Goal: Task Accomplishment & Management: Complete application form

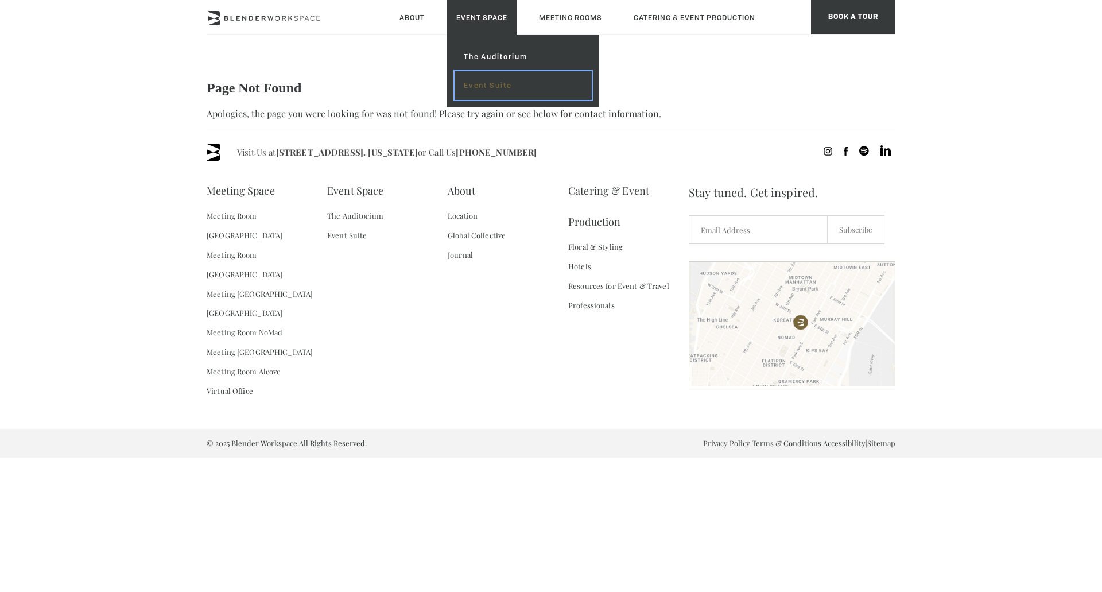
click at [497, 85] on link "Event Suite" at bounding box center [523, 85] width 137 height 29
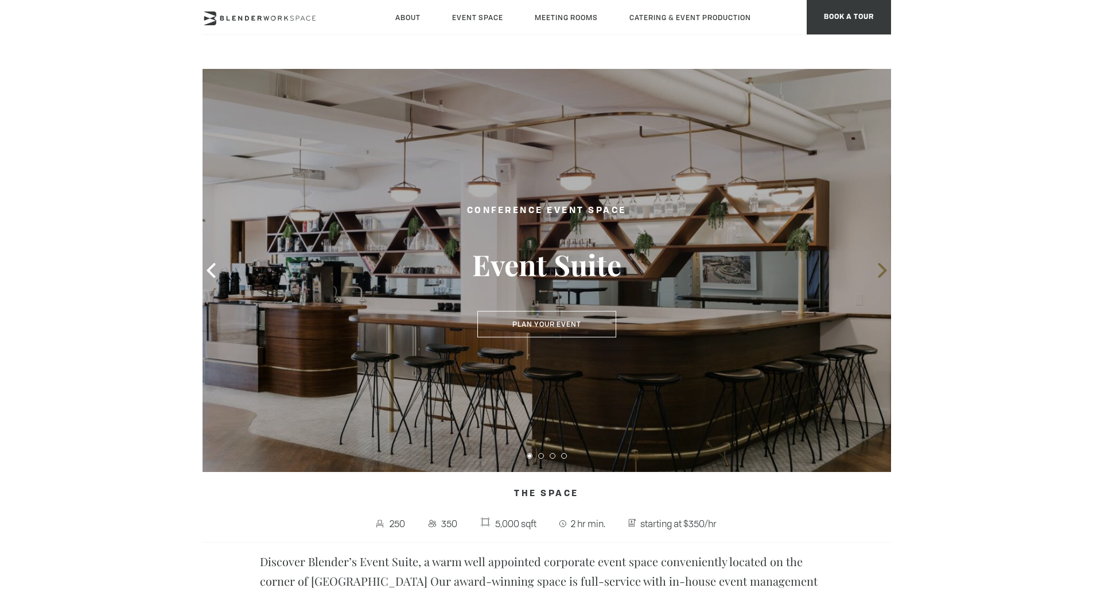
click at [881, 267] on icon at bounding box center [882, 270] width 9 height 15
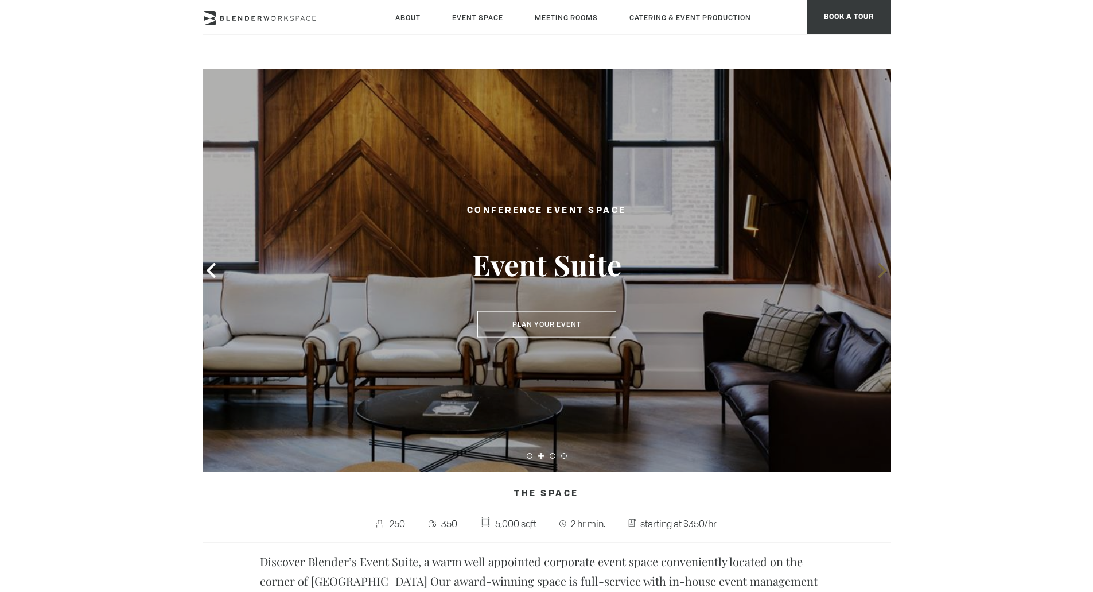
click at [881, 267] on icon at bounding box center [882, 270] width 9 height 15
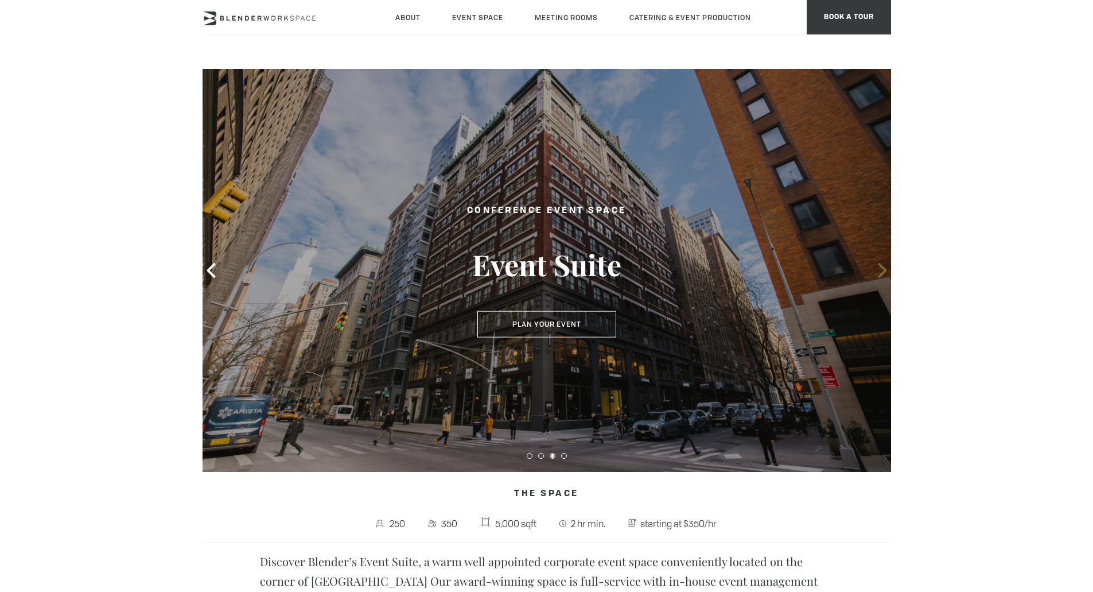
click at [881, 267] on icon at bounding box center [882, 270] width 9 height 15
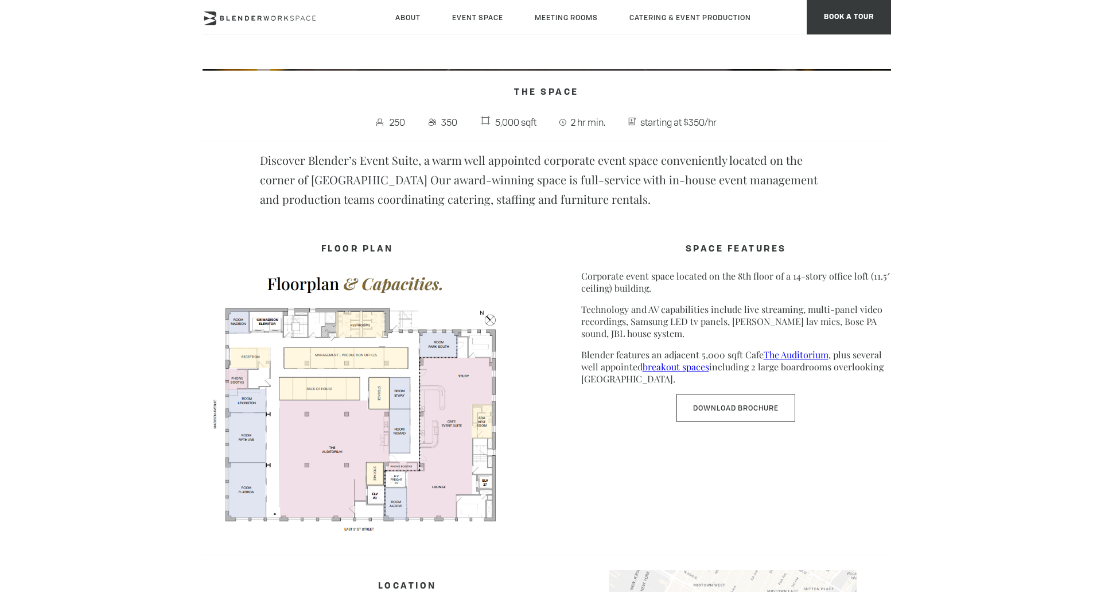
scroll to position [402, 0]
click at [725, 411] on link "Download Brochure" at bounding box center [736, 407] width 119 height 28
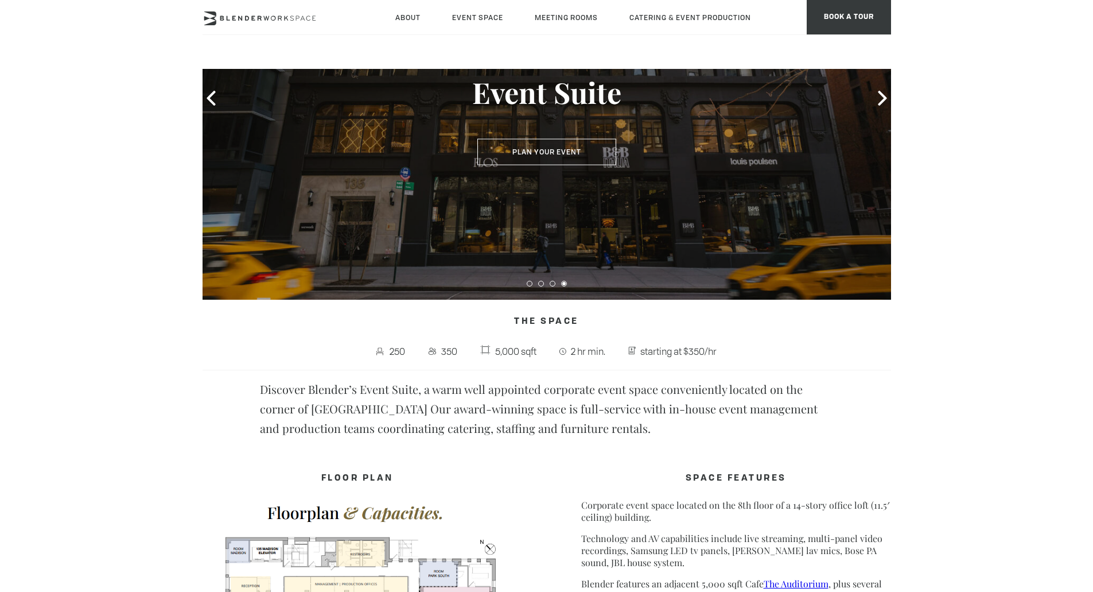
scroll to position [0, 0]
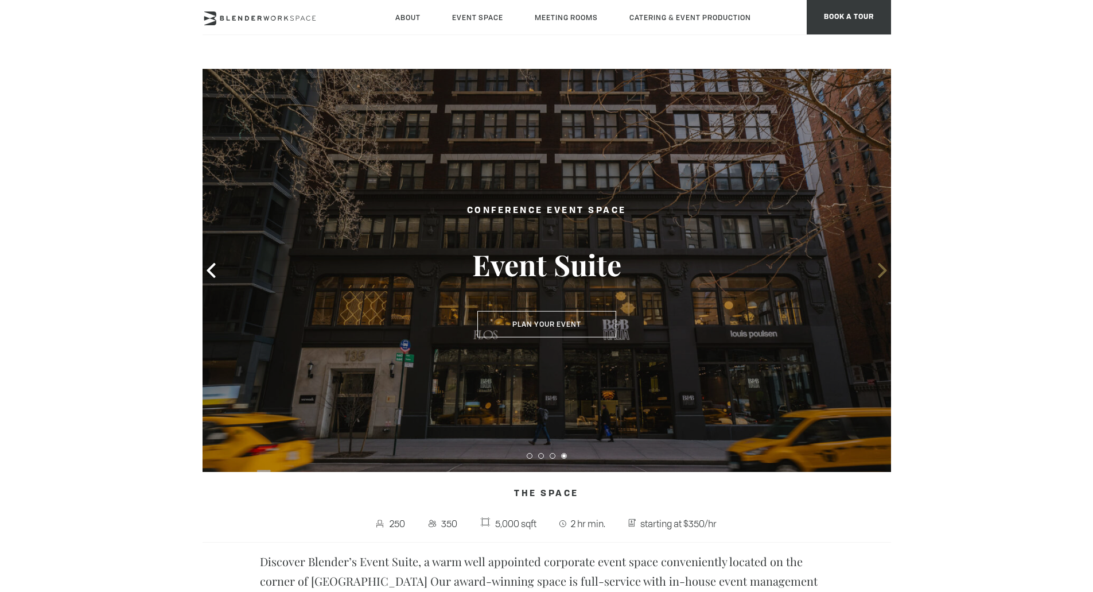
click at [875, 273] on icon at bounding box center [882, 270] width 15 height 15
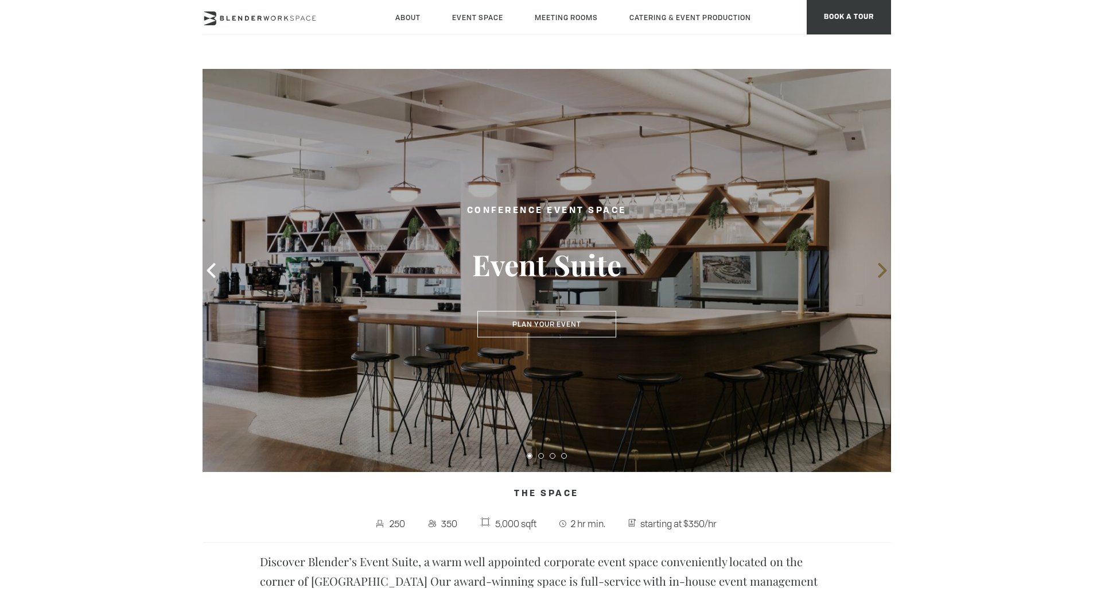
click at [879, 271] on icon at bounding box center [882, 270] width 15 height 15
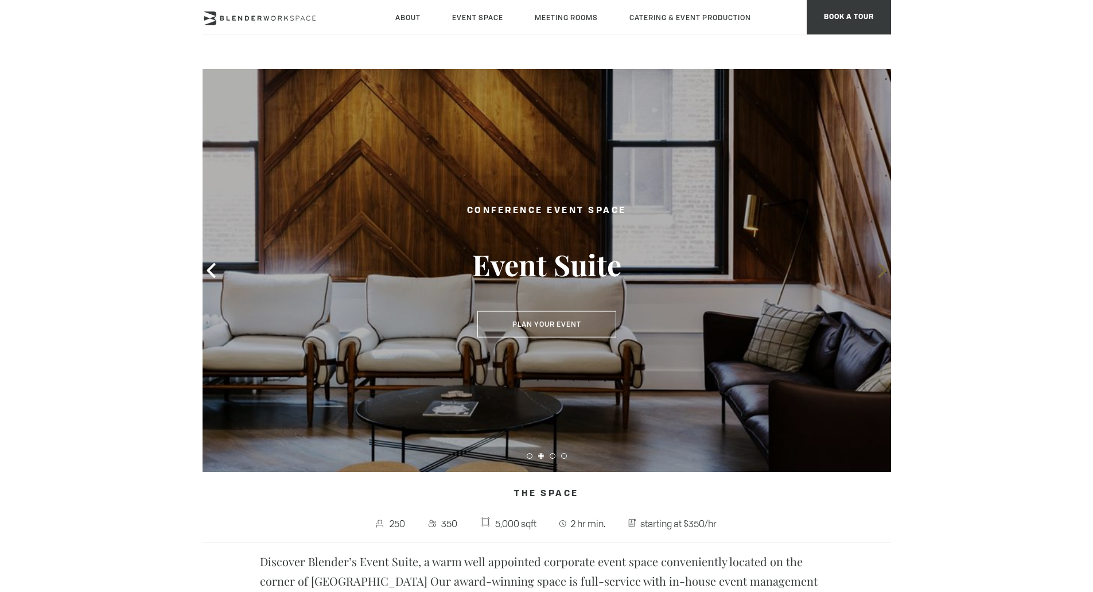
click at [879, 271] on icon at bounding box center [882, 270] width 15 height 15
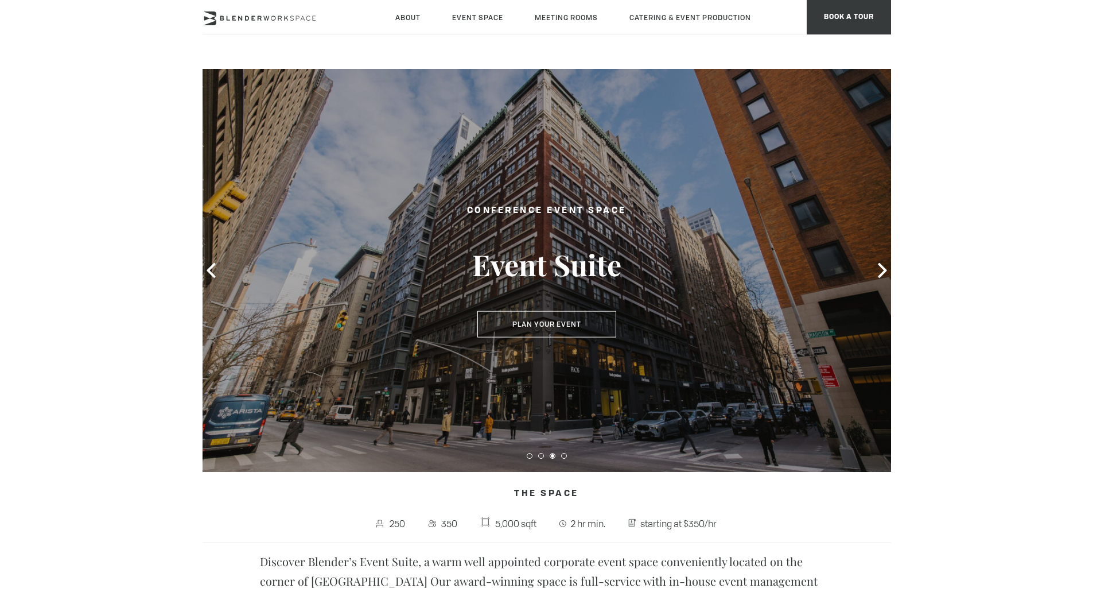
click at [571, 327] on button "Plan Your Event" at bounding box center [546, 324] width 139 height 26
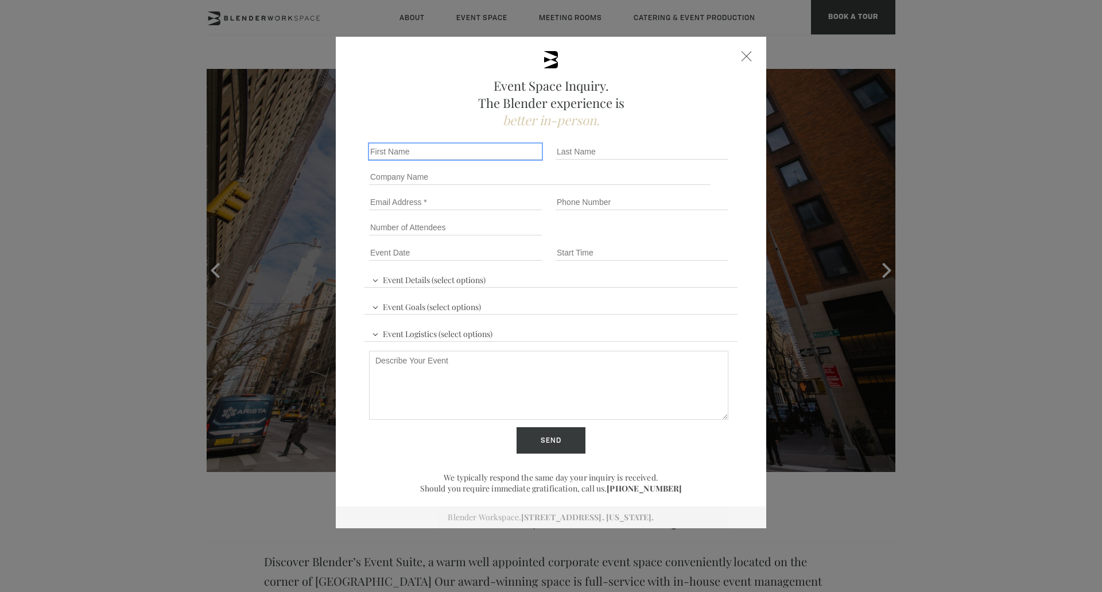
click at [397, 148] on input "First name *" at bounding box center [455, 151] width 173 height 16
type input "Katie"
type input "Mindnich"
type input "Bloomberg"
type input "kbuskirk@bloomberg.net"
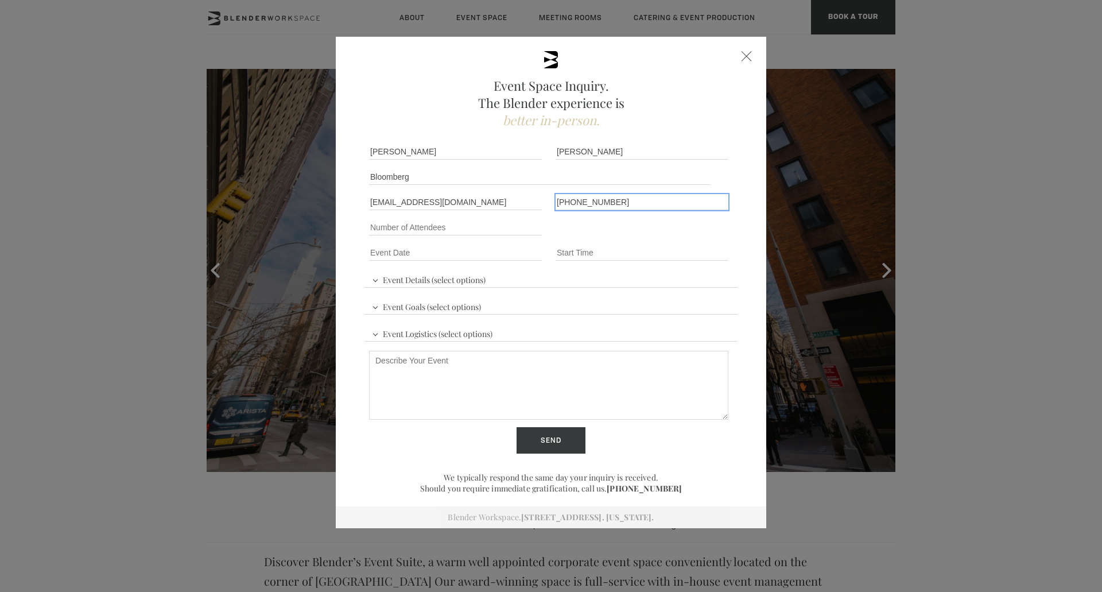
type input "949-294-2366"
click at [411, 226] on input "Number of Attendees" at bounding box center [455, 227] width 173 height 16
type input "75"
click at [391, 251] on input "Event Date *" at bounding box center [455, 252] width 173 height 16
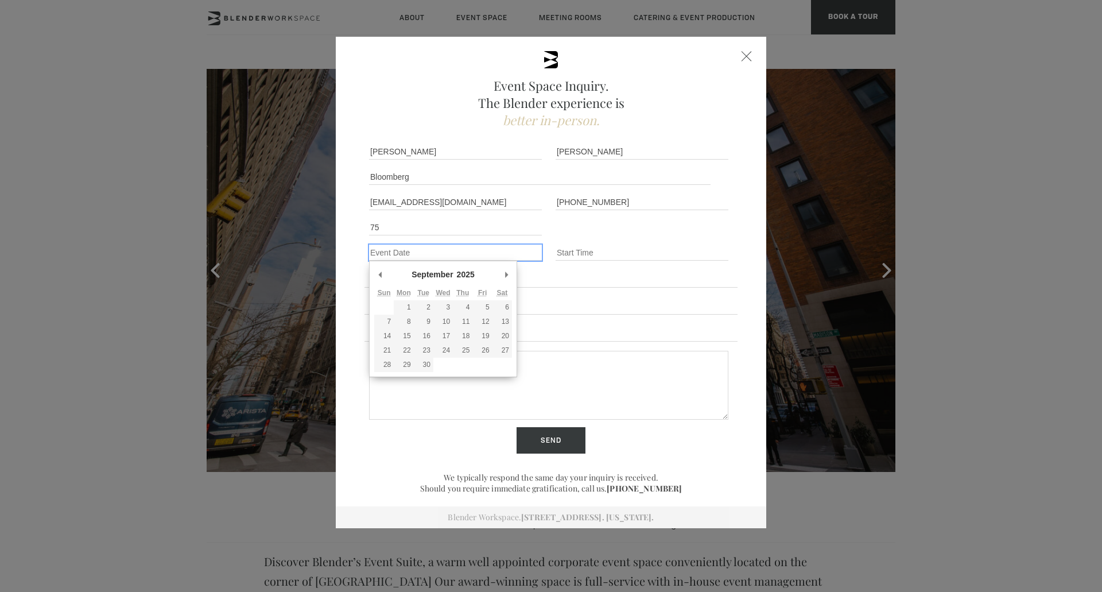
click at [495, 273] on div "September January February March April May June July August September October N…" at bounding box center [443, 276] width 138 height 20
type div "2025-11-13"
type input "11/13/2025"
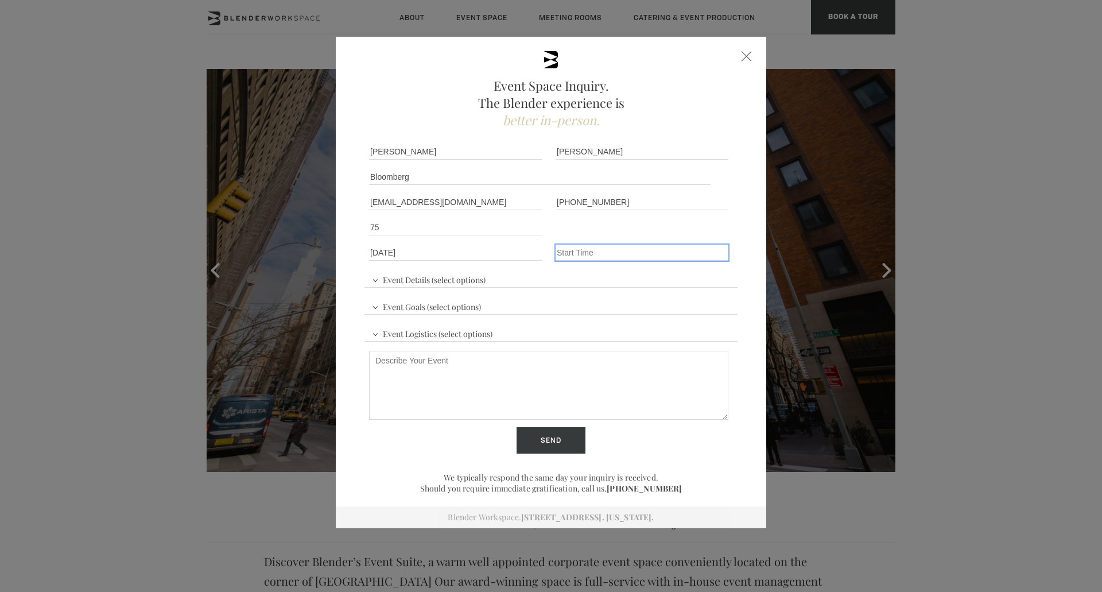
click at [583, 251] on input "Event Time" at bounding box center [642, 252] width 173 height 16
type input "3:00 PM"
click at [413, 278] on span "Event Details (select options)" at bounding box center [428, 278] width 119 height 17
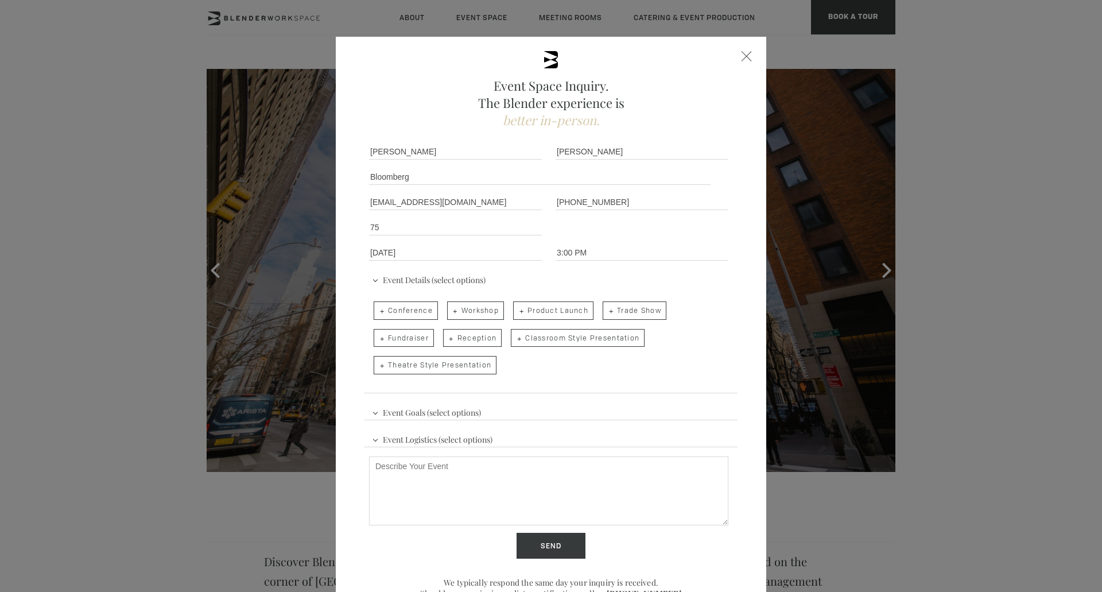
click at [387, 307] on span "Conference" at bounding box center [406, 310] width 64 height 18
click at [376, 307] on input "Conference" at bounding box center [372, 305] width 7 height 16
click at [414, 309] on span "Conference" at bounding box center [406, 310] width 64 height 18
click at [376, 309] on input "Conference" at bounding box center [372, 305] width 7 height 16
click at [410, 306] on span "Conference" at bounding box center [406, 310] width 64 height 18
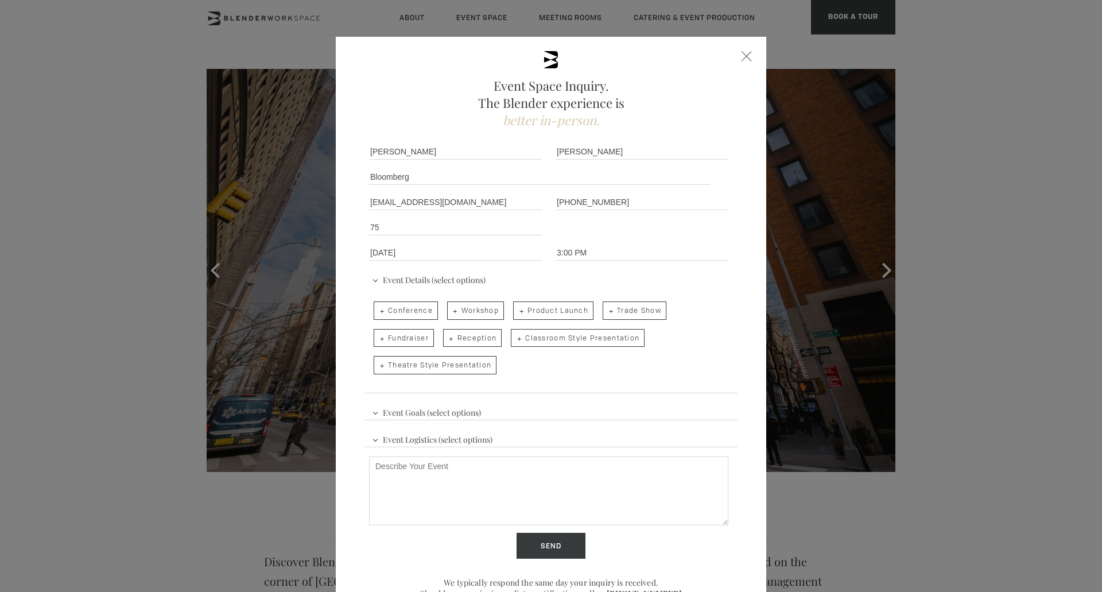
click at [376, 306] on input "Conference" at bounding box center [372, 305] width 7 height 16
checkbox input "true"
click at [476, 337] on span "Reception" at bounding box center [472, 338] width 59 height 18
click at [446, 337] on input "Reception" at bounding box center [441, 332] width 7 height 16
checkbox input "true"
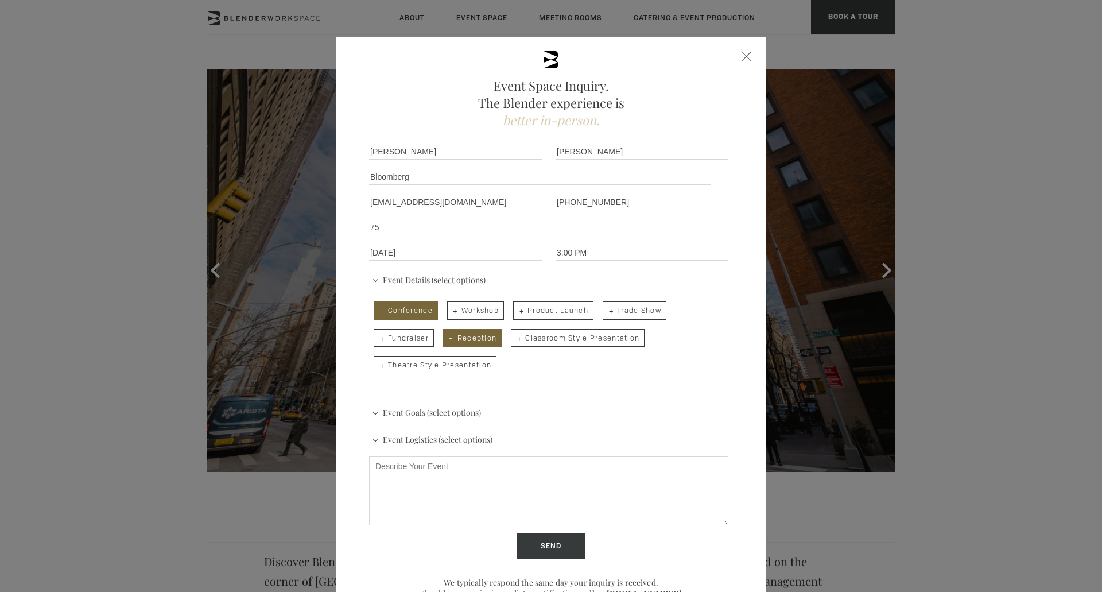
click at [407, 413] on span "Event Goals (select options)" at bounding box center [426, 410] width 115 height 17
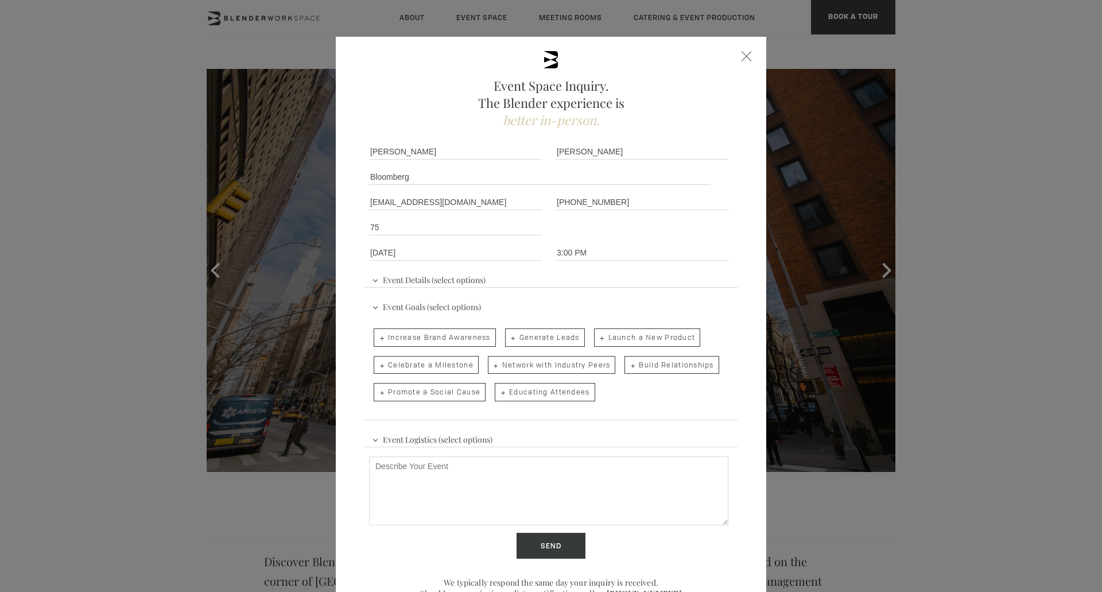
click at [402, 306] on span "Event Goals (select options)" at bounding box center [426, 305] width 115 height 17
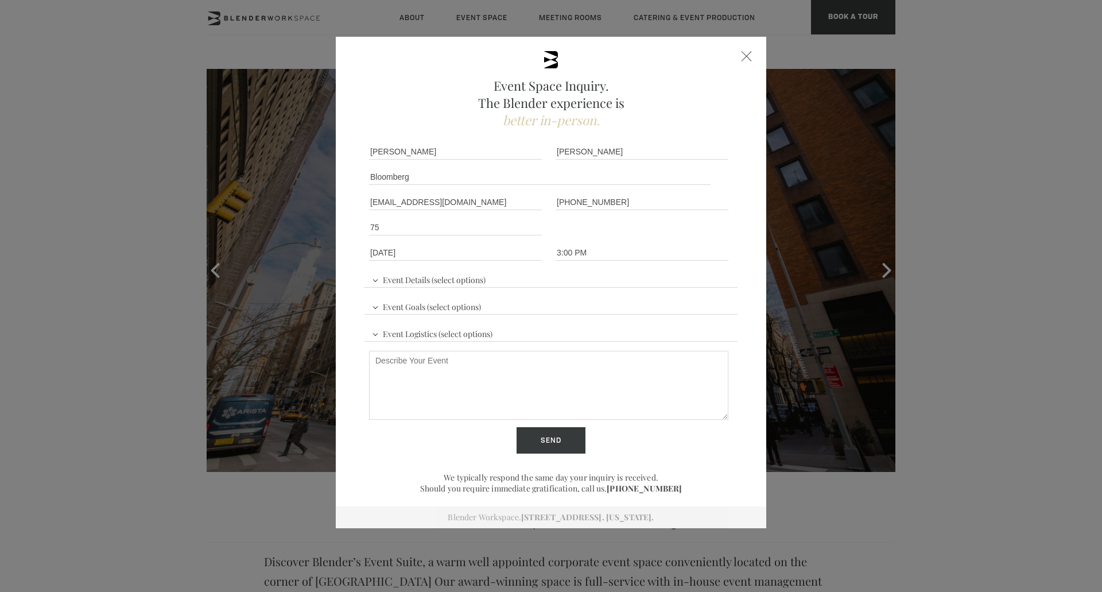
click at [428, 331] on span "Event Logistics (select options)" at bounding box center [432, 332] width 126 height 17
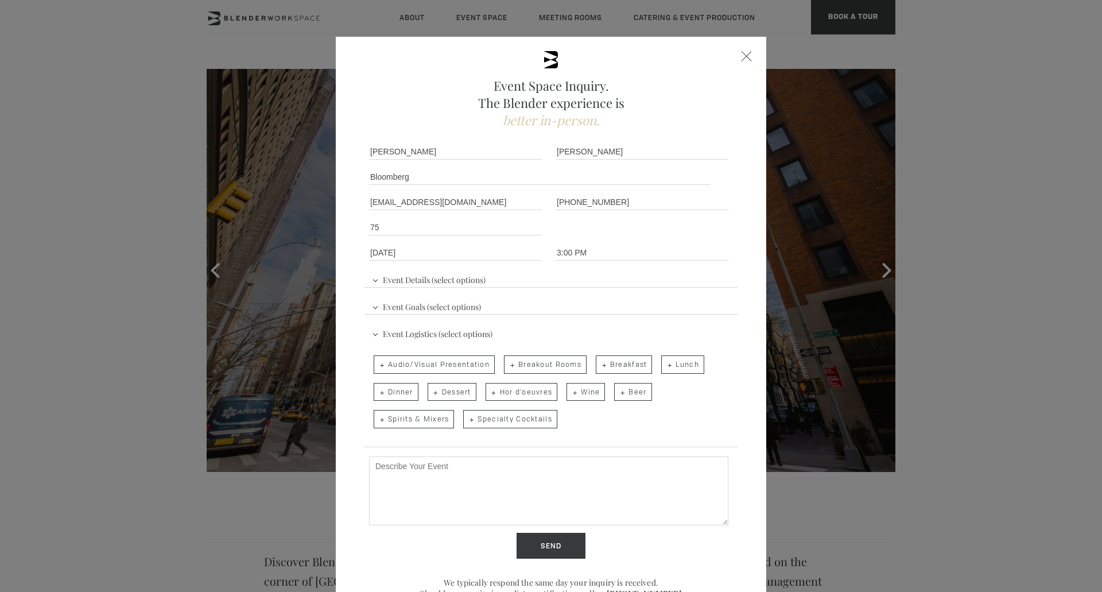
click at [422, 363] on span "Audio/Visual Presentation" at bounding box center [434, 364] width 121 height 18
click at [376, 363] on input "Audio/Visual Presentation" at bounding box center [372, 359] width 7 height 16
checkbox input "true"
click at [389, 389] on span "Dinner" at bounding box center [396, 392] width 45 height 18
click at [376, 389] on input "Dinner" at bounding box center [372, 386] width 7 height 16
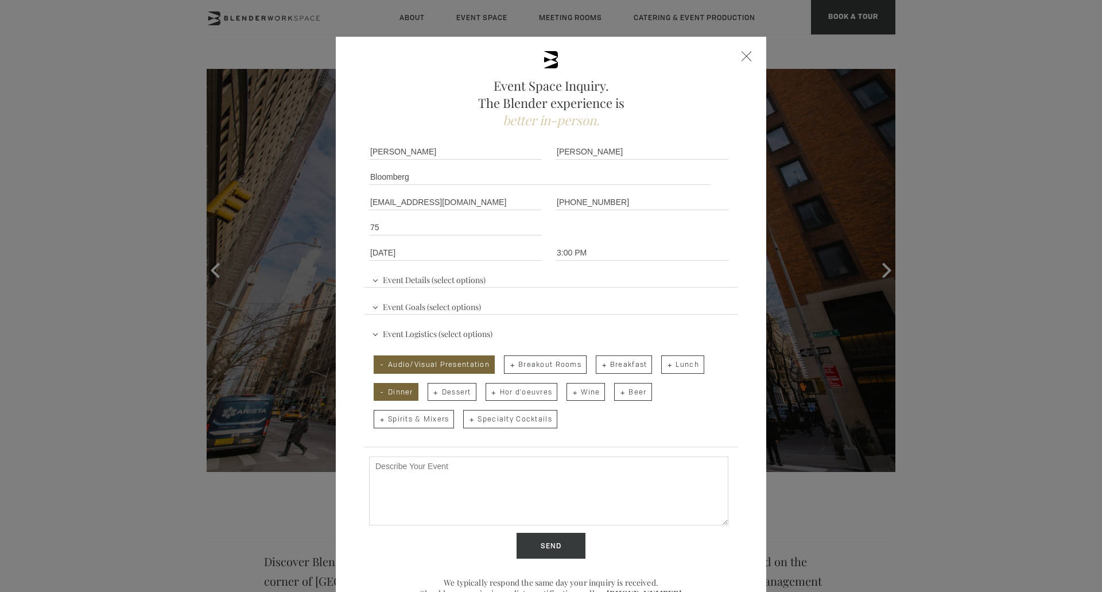
checkbox input "true"
click at [525, 390] on span "Hor d'oeuvres" at bounding box center [522, 392] width 72 height 18
click at [488, 390] on input "Hor d'oeuvres" at bounding box center [484, 386] width 7 height 16
checkbox input "true"
click at [587, 390] on span "Wine" at bounding box center [585, 392] width 38 height 18
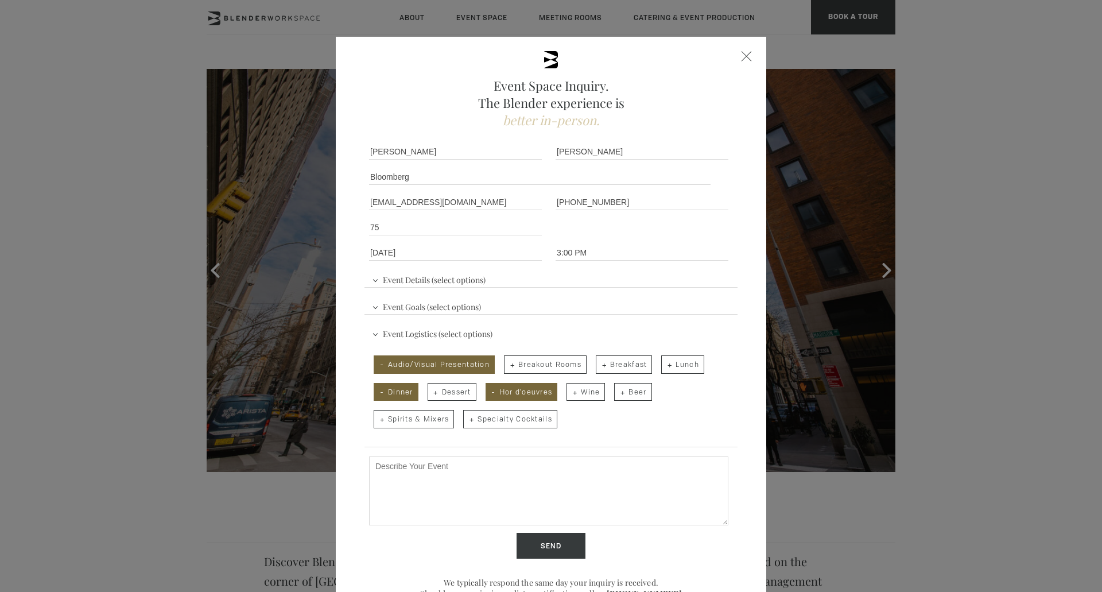
click at [569, 390] on input "Wine" at bounding box center [565, 386] width 7 height 16
checkbox input "true"
click at [628, 391] on span "Beer" at bounding box center [632, 392] width 37 height 18
click at [617, 391] on input "Beer" at bounding box center [612, 386] width 7 height 16
checkbox input "true"
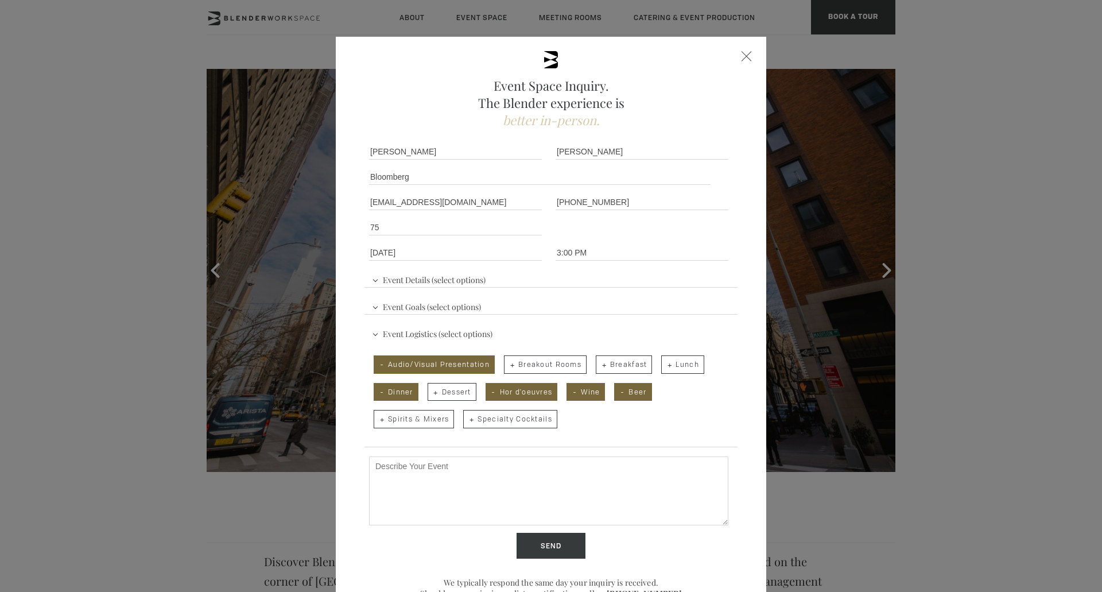
click at [412, 460] on textarea "Describe Your Event" at bounding box center [548, 490] width 359 height 69
paste textarea "We need a space for afternoon session for 75 people at rounds with ample room f…"
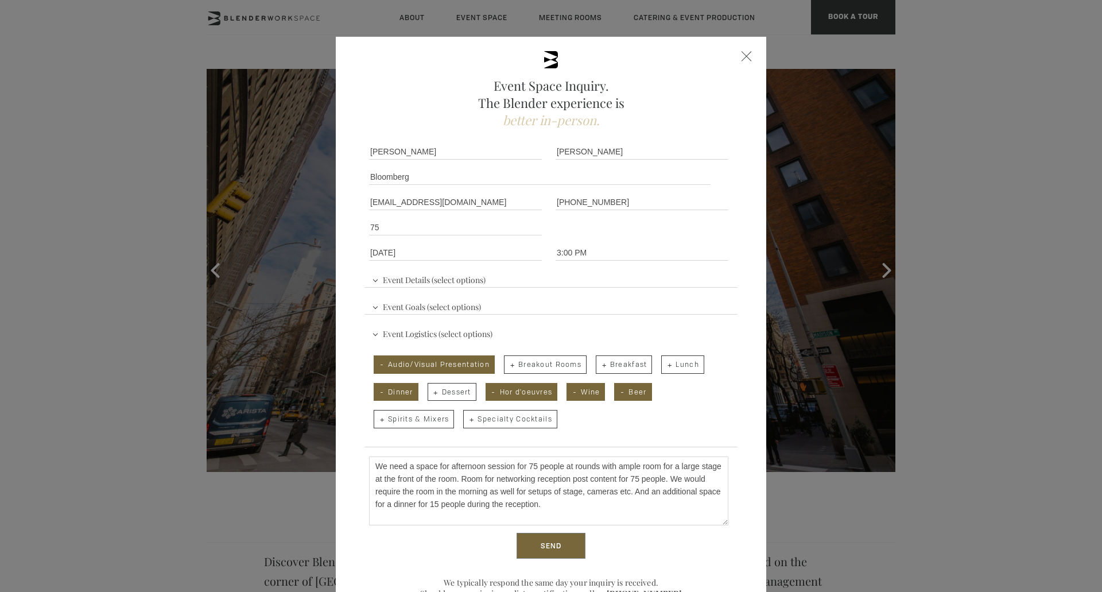
type textarea "We need a space for afternoon session for 75 people at rounds with ample room f…"
click at [554, 545] on input "Send" at bounding box center [551, 546] width 69 height 26
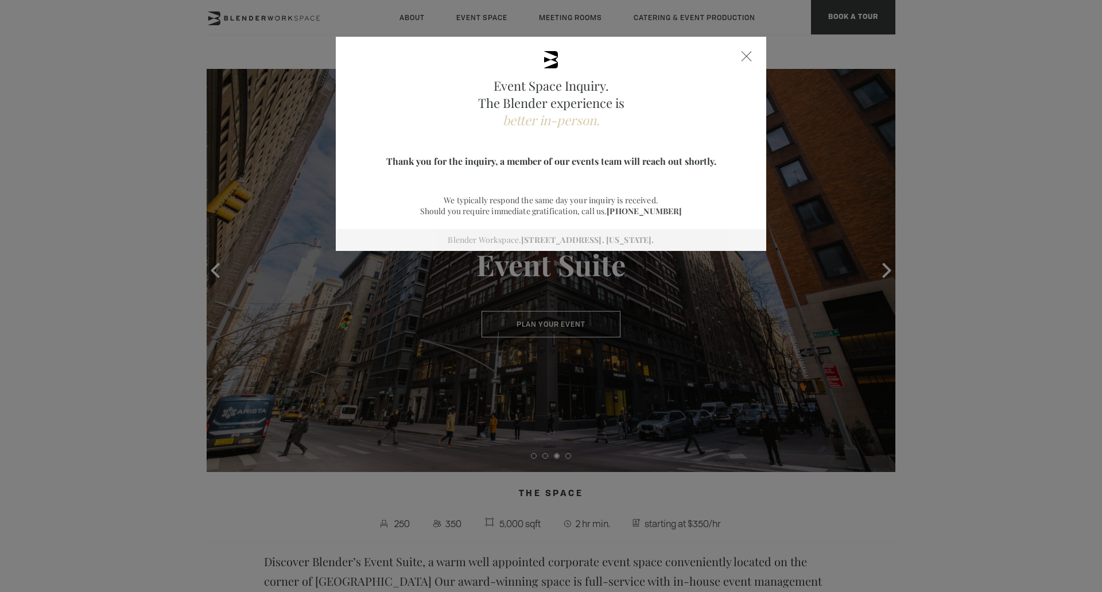
click at [745, 54] on span at bounding box center [746, 56] width 10 height 10
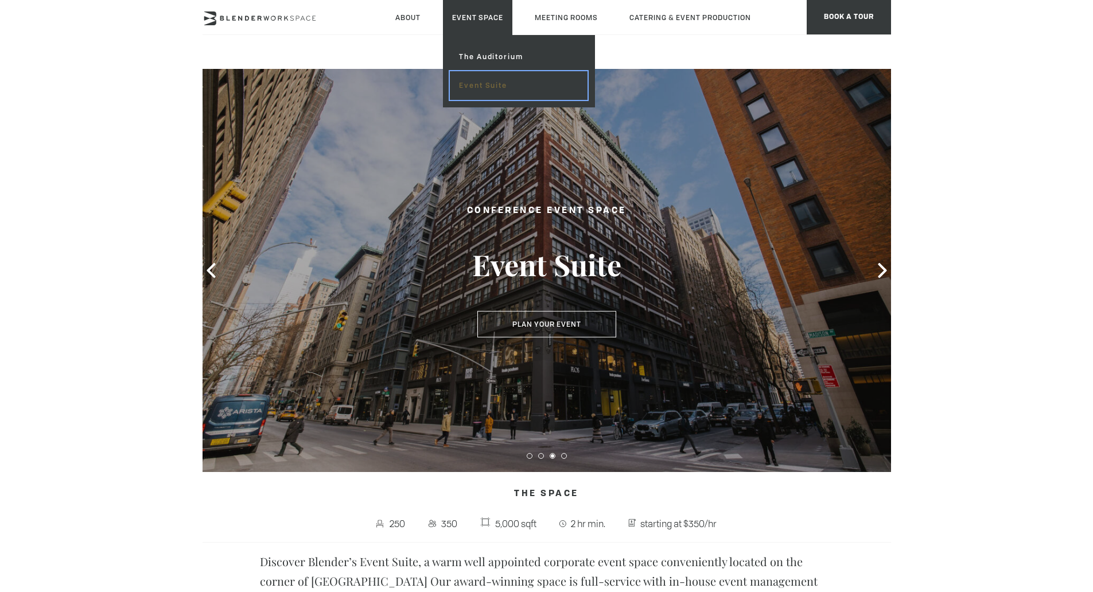
click at [478, 84] on link "Event Suite" at bounding box center [518, 85] width 137 height 29
